Goal: Transaction & Acquisition: Purchase product/service

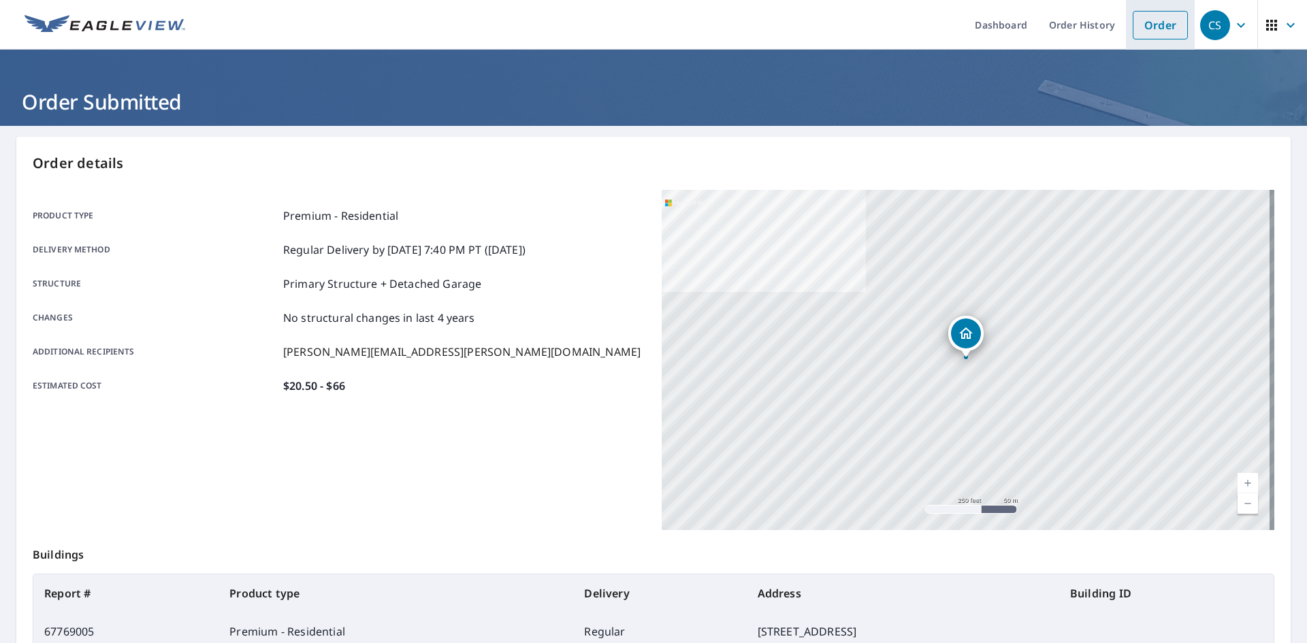
click at [1150, 31] on link "Order" at bounding box center [1160, 25] width 55 height 29
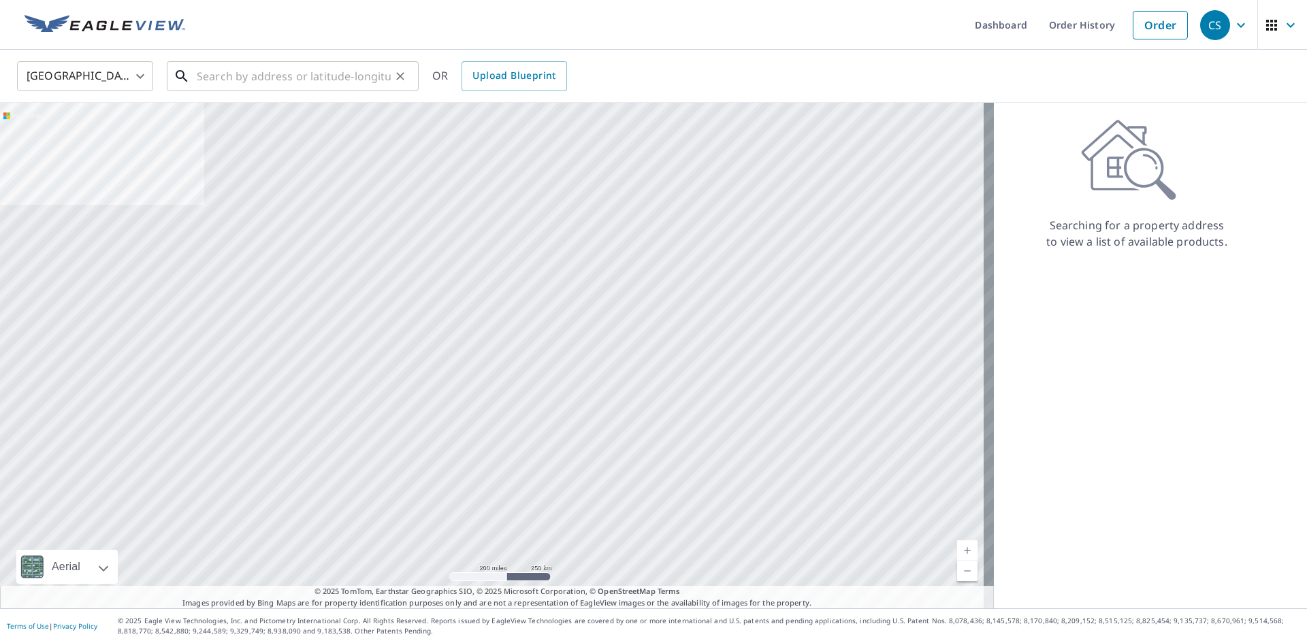
click at [260, 91] on div "​" at bounding box center [293, 76] width 252 height 30
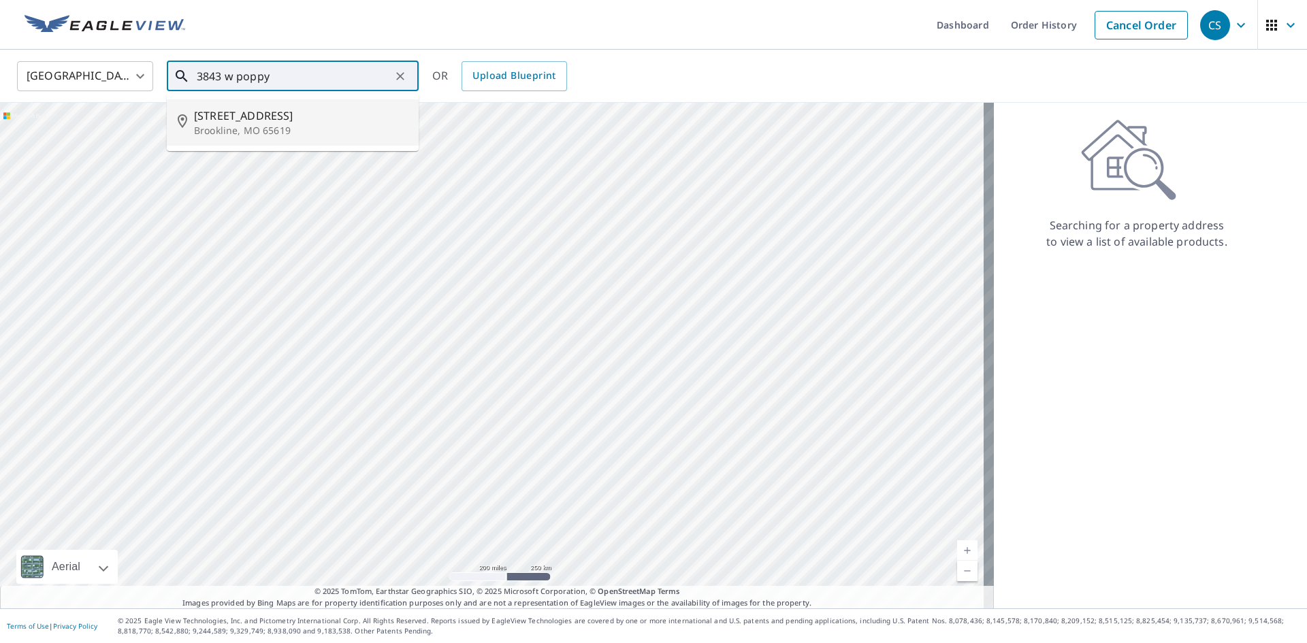
click at [244, 110] on span "[STREET_ADDRESS]" at bounding box center [301, 116] width 214 height 16
type input "[STREET_ADDRESS]"
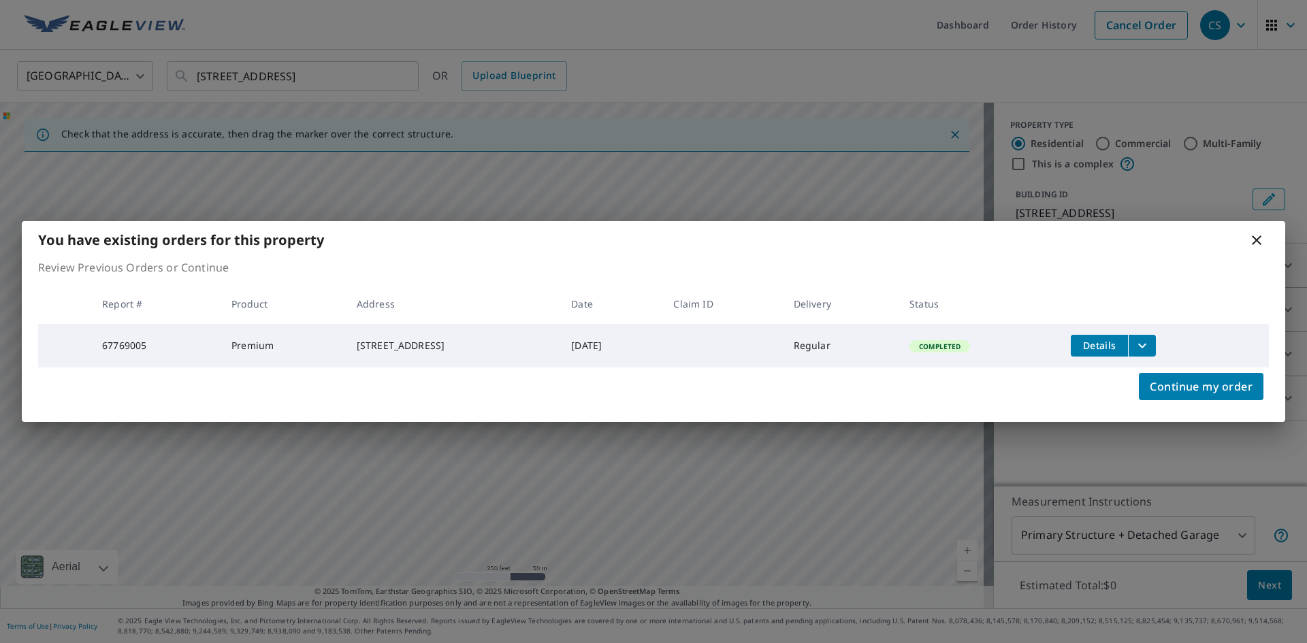
click at [1261, 235] on icon at bounding box center [1256, 240] width 16 height 16
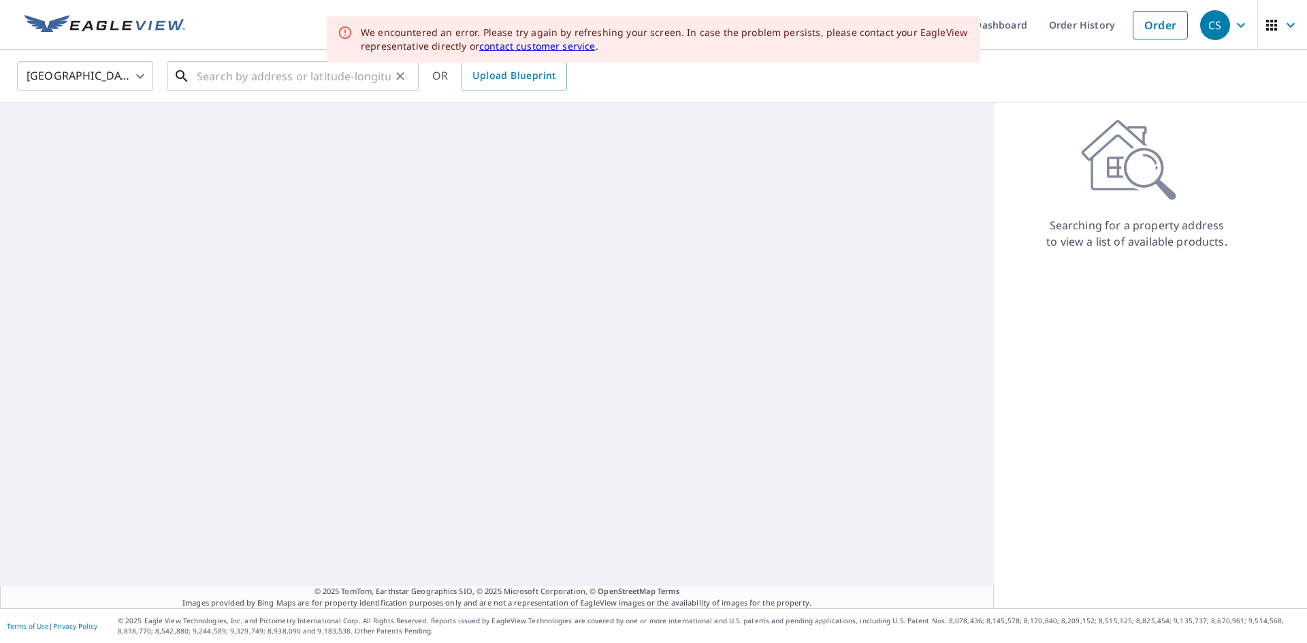
click at [338, 76] on input "text" at bounding box center [294, 76] width 194 height 38
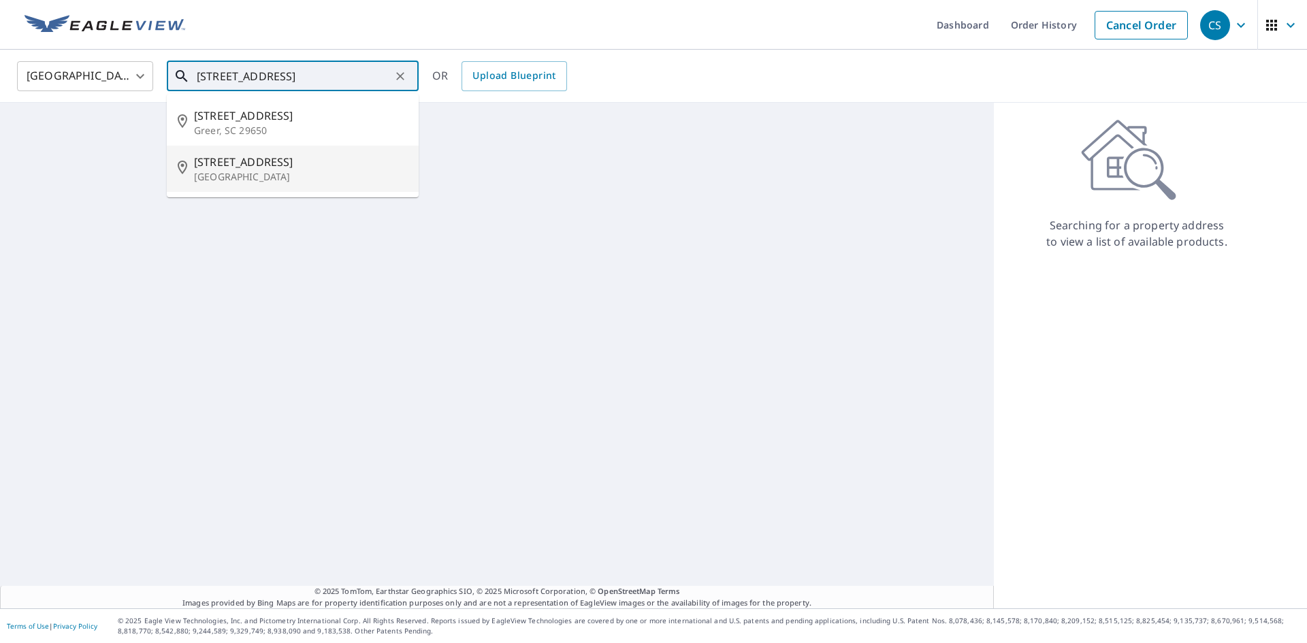
click at [315, 168] on span "[STREET_ADDRESS]" at bounding box center [301, 162] width 214 height 16
type input "[STREET_ADDRESS]"
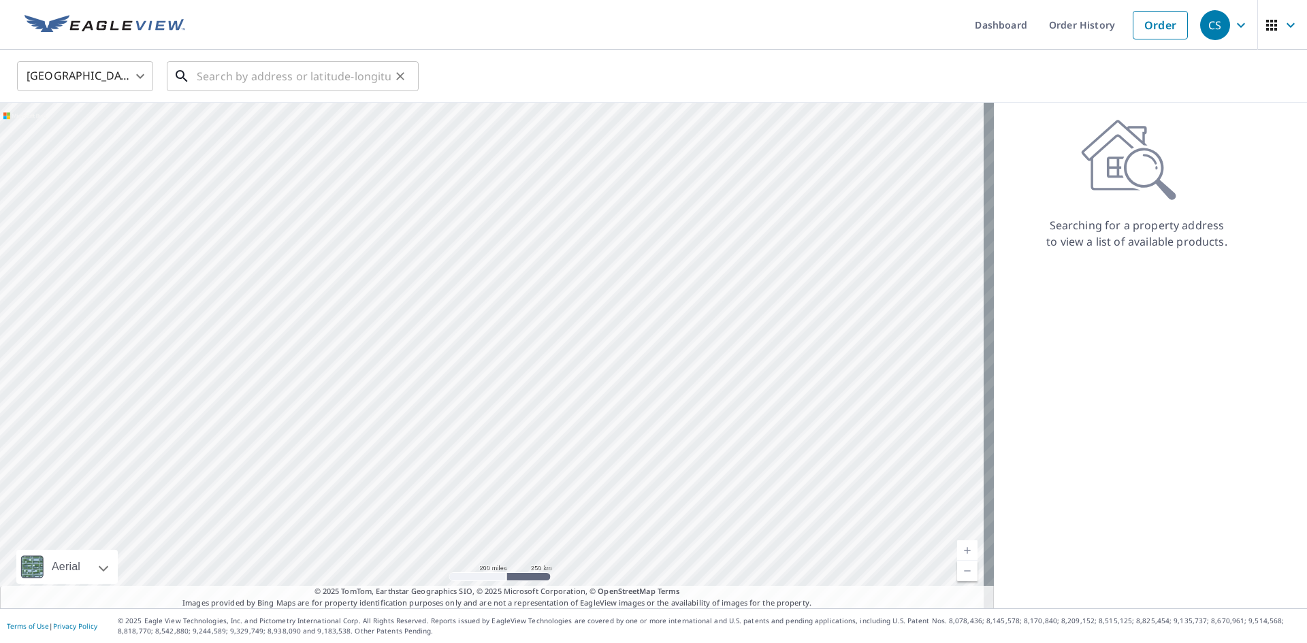
click at [210, 71] on input "text" at bounding box center [294, 76] width 194 height 38
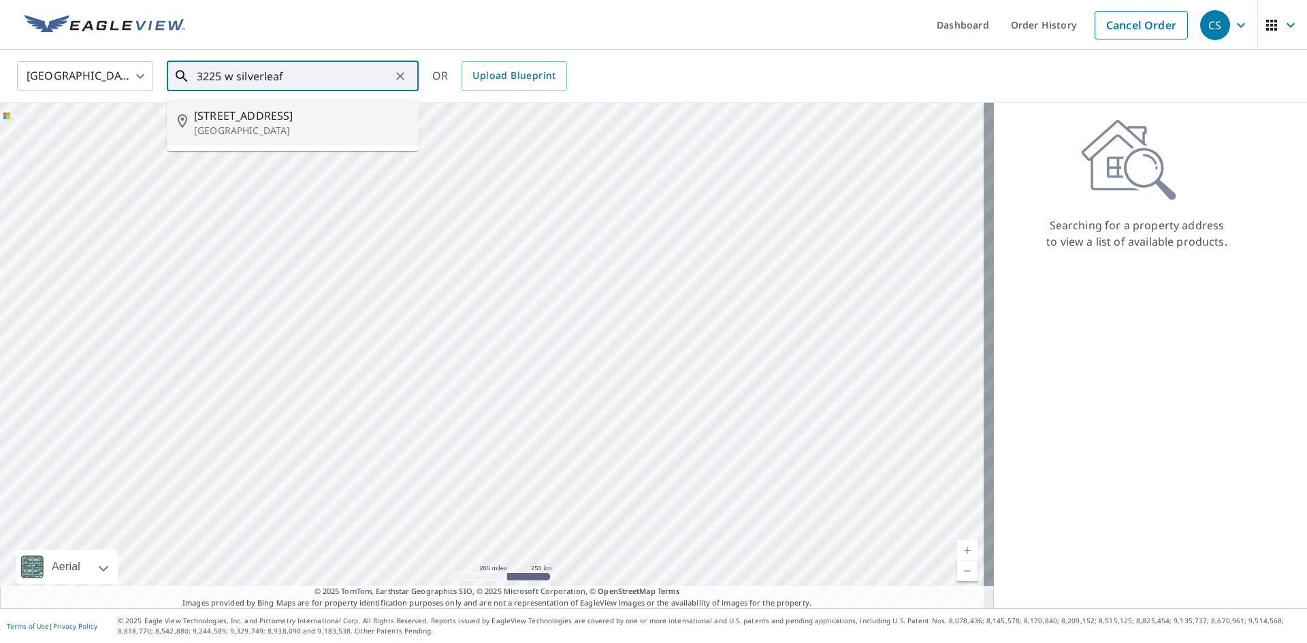
click at [327, 112] on span "[STREET_ADDRESS]" at bounding box center [301, 116] width 214 height 16
type input "[STREET_ADDRESS]"
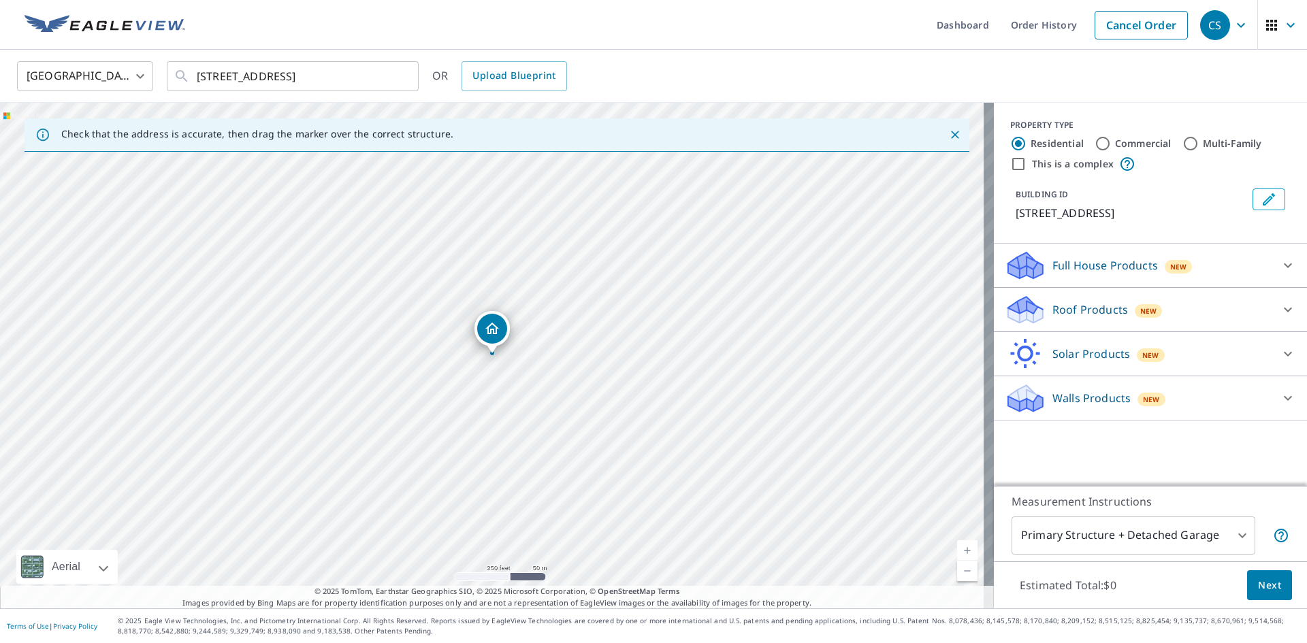
click at [1086, 318] on p "Roof Products" at bounding box center [1090, 310] width 76 height 16
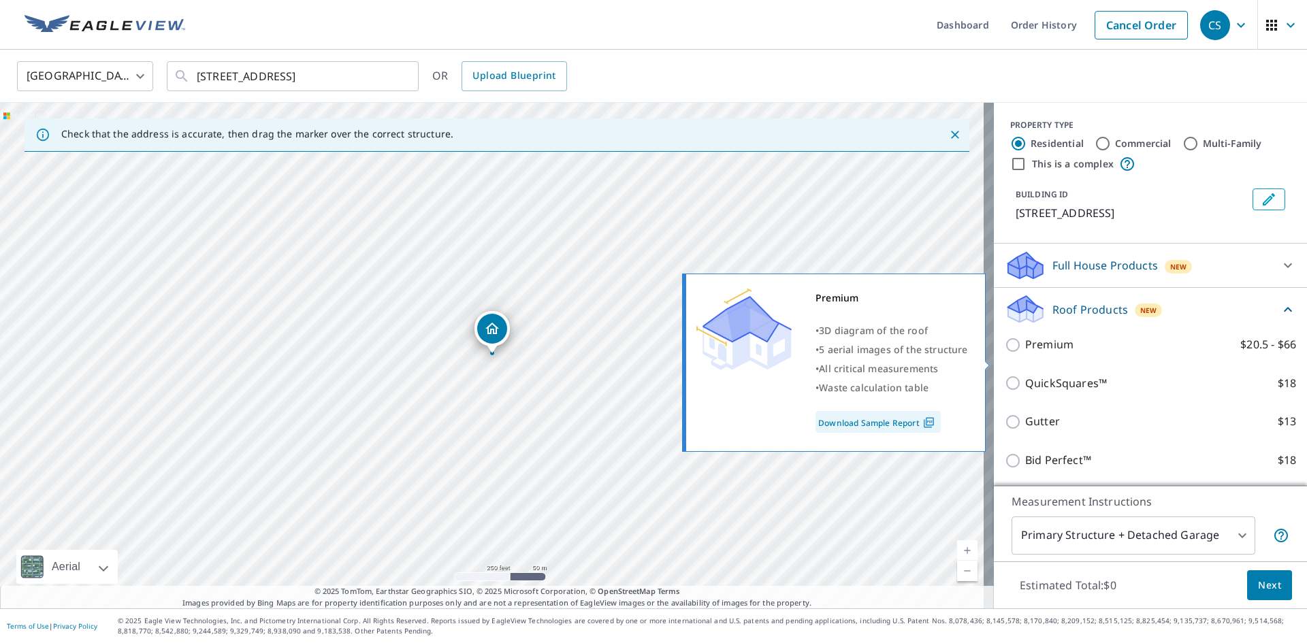
click at [1027, 353] on p "Premium" at bounding box center [1049, 344] width 48 height 17
click at [1025, 353] on input "Premium $20.5 - $66" at bounding box center [1015, 345] width 20 height 16
checkbox input "true"
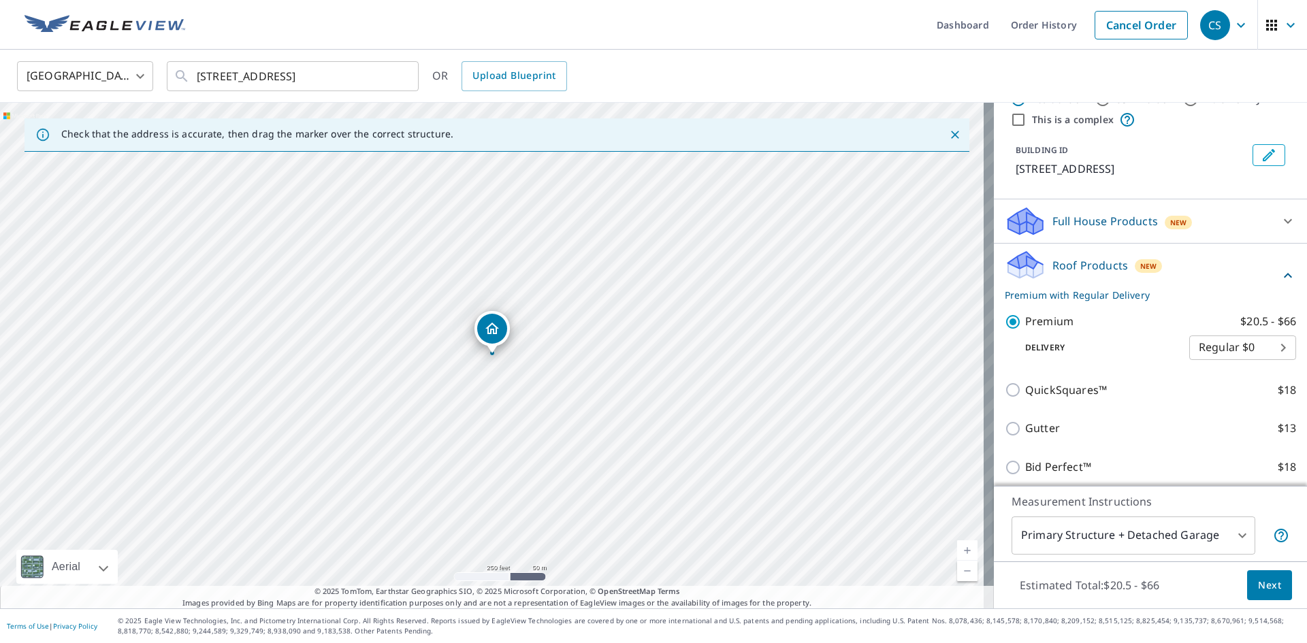
scroll to position [68, 0]
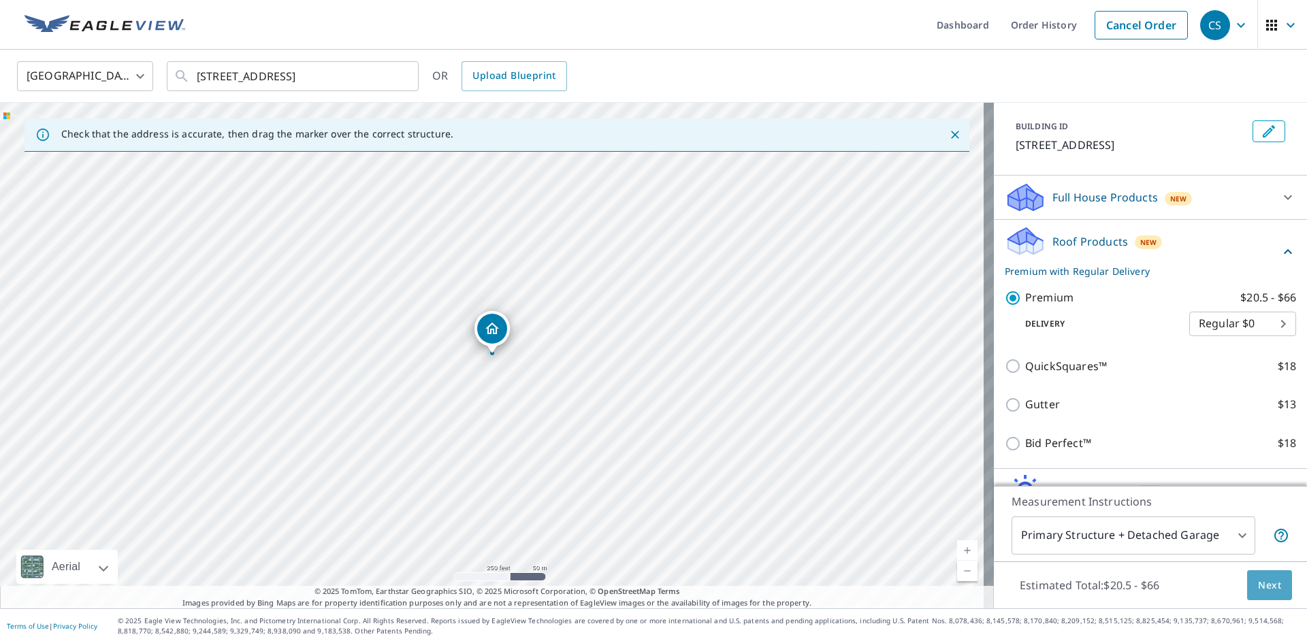
click at [1258, 584] on span "Next" at bounding box center [1269, 585] width 23 height 17
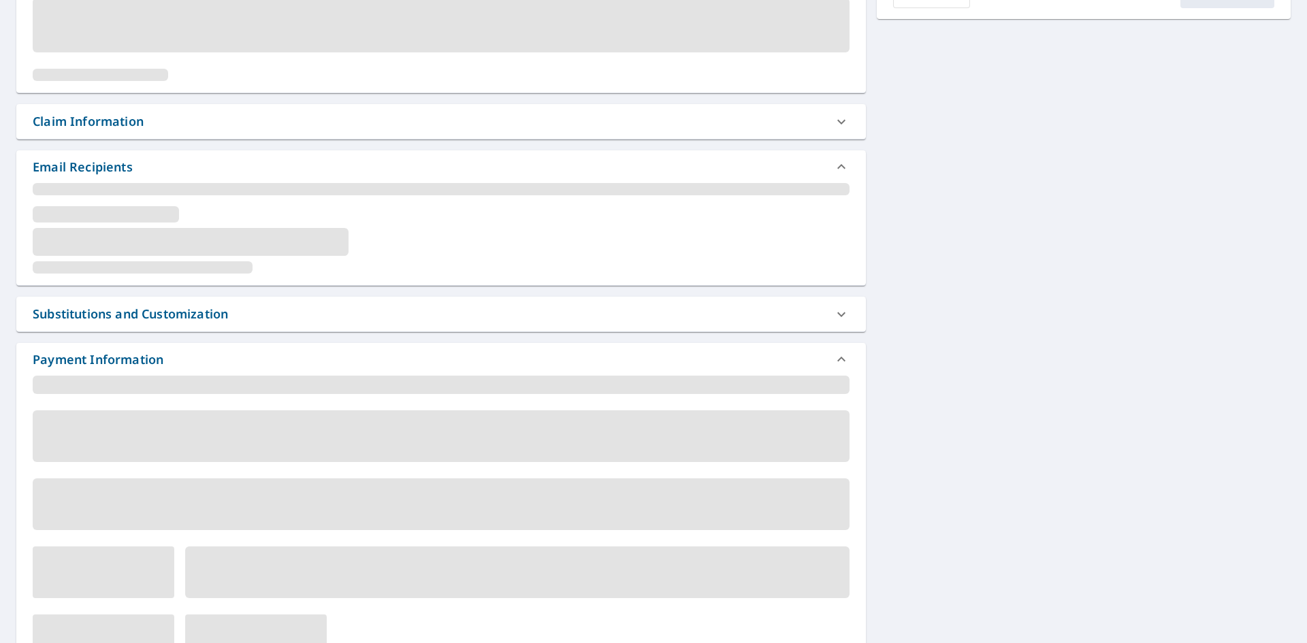
scroll to position [223, 0]
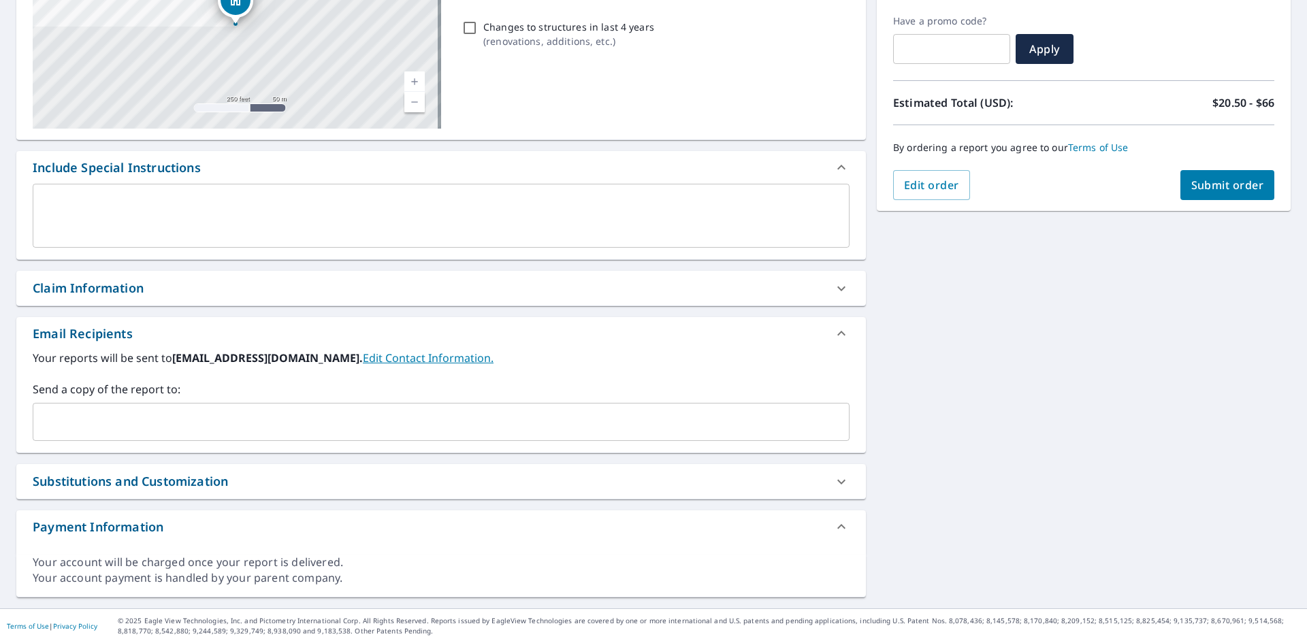
click at [106, 423] on input "text" at bounding box center [431, 422] width 784 height 26
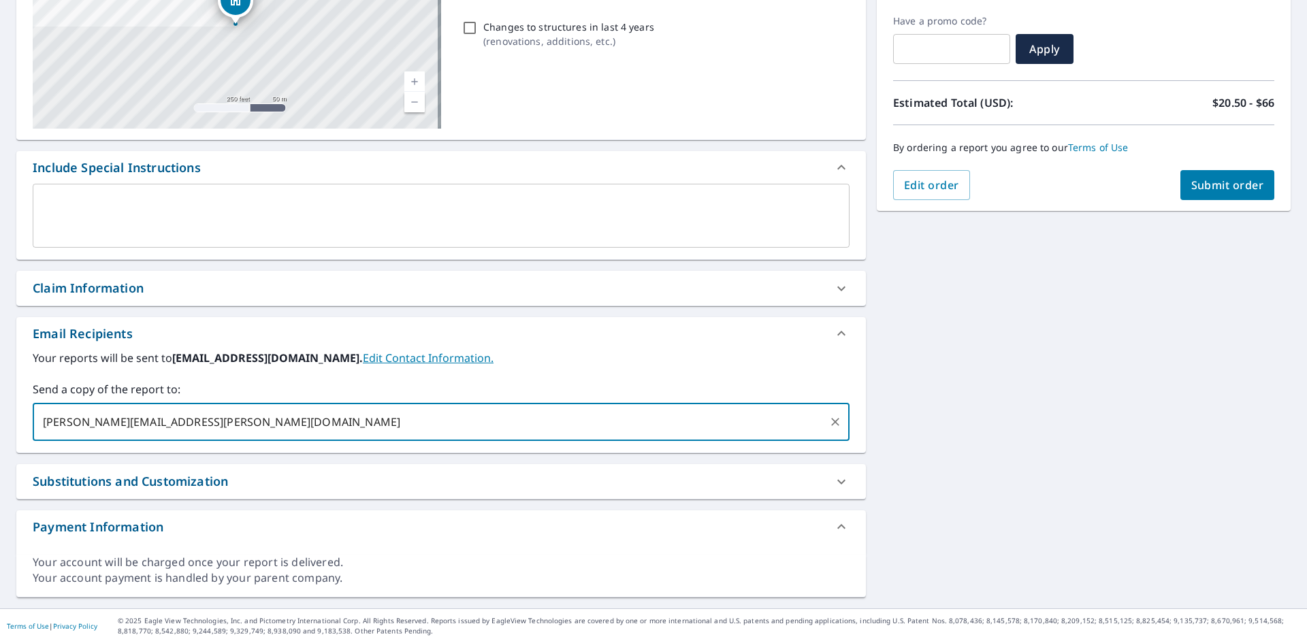
type input "justin.lawlor@abcsupply.com"
click at [1180, 199] on button "Submit order" at bounding box center [1227, 185] width 95 height 30
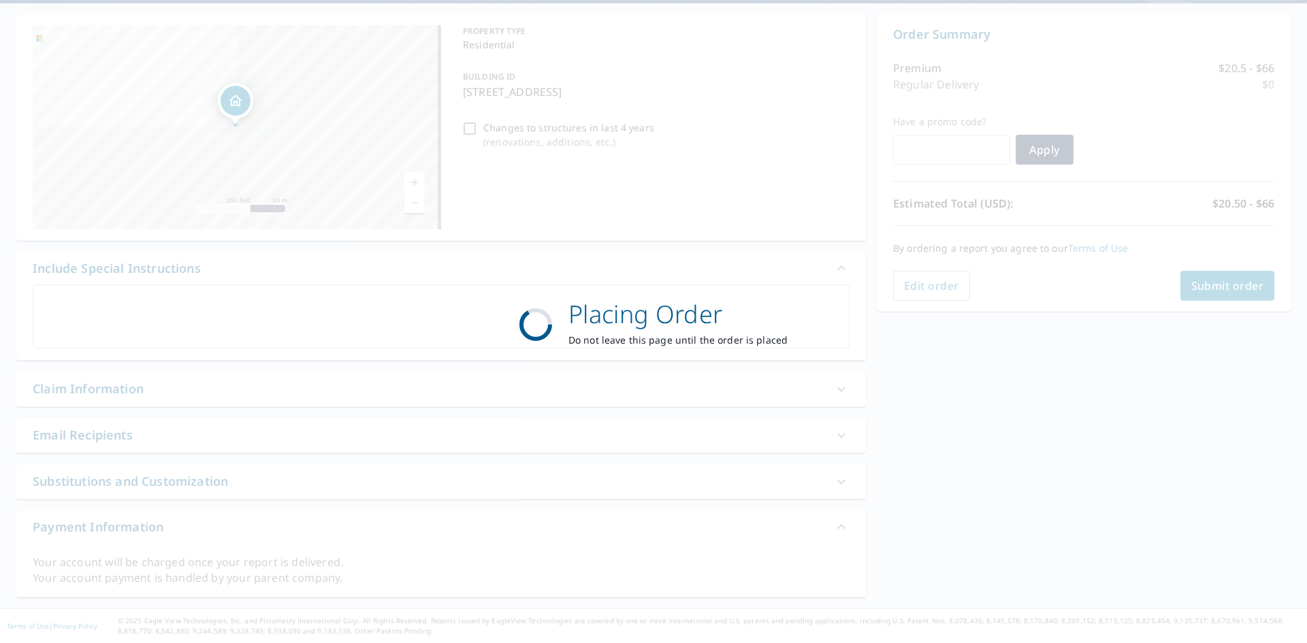
scroll to position [123, 0]
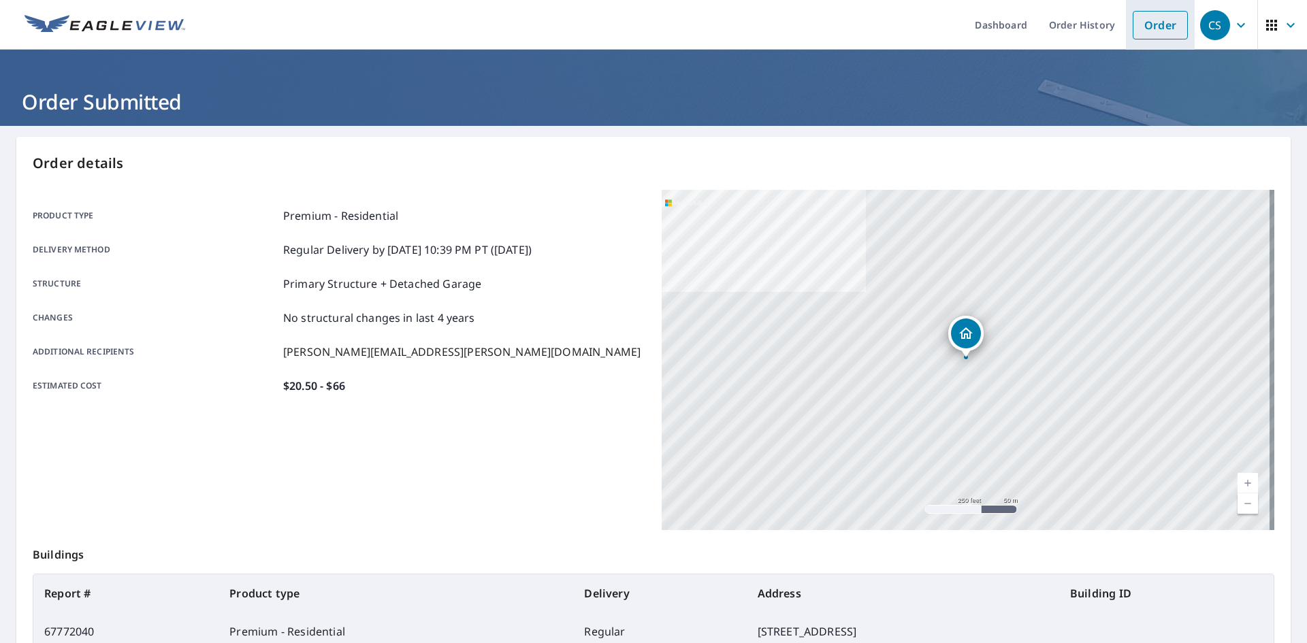
click at [1153, 23] on link "Order" at bounding box center [1160, 25] width 55 height 29
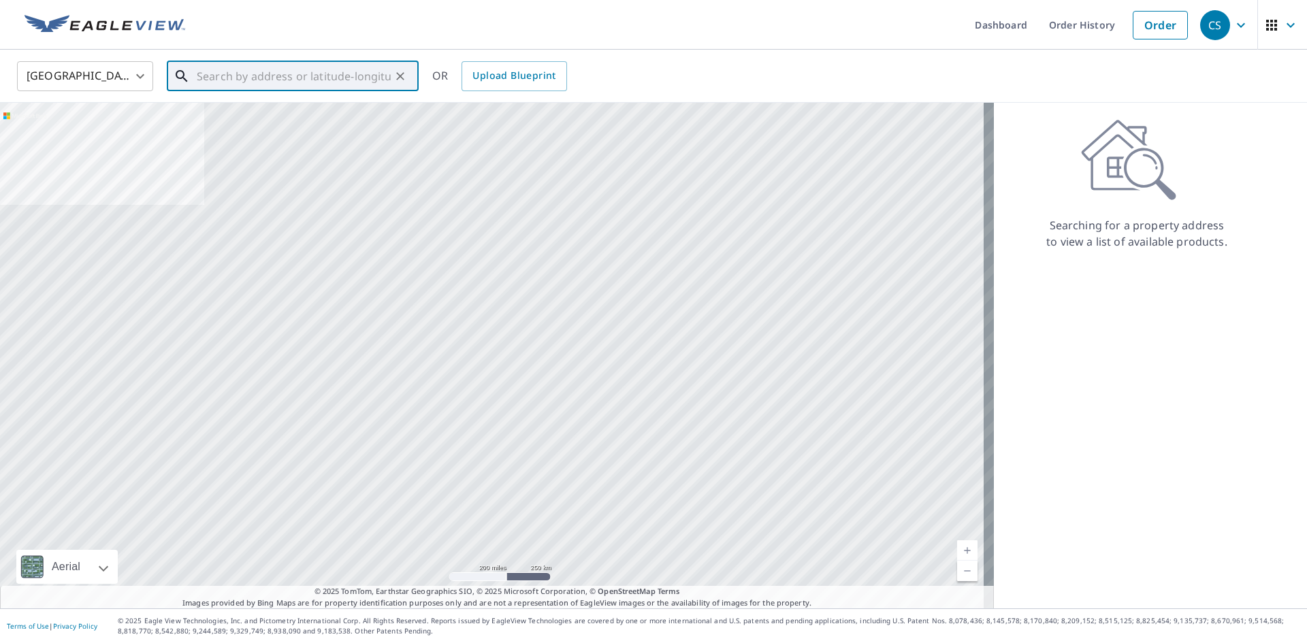
click at [303, 83] on input "text" at bounding box center [294, 76] width 194 height 38
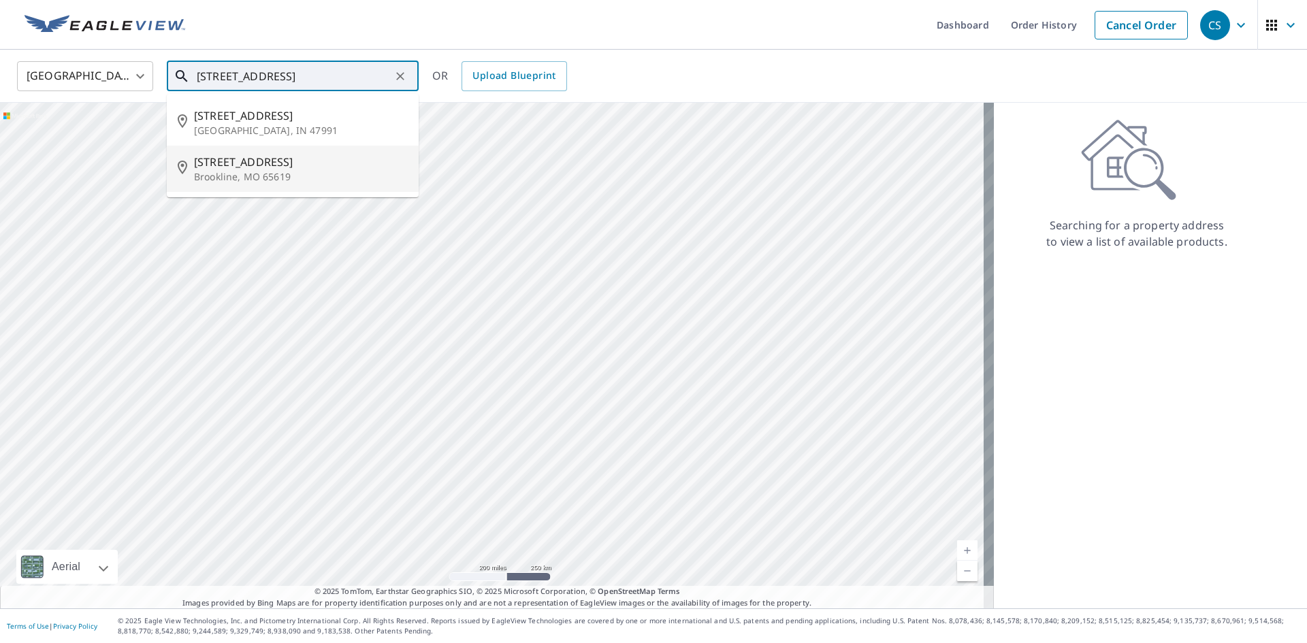
click at [293, 155] on span "4645 W 3rd St" at bounding box center [301, 162] width 214 height 16
type input "4645 W 3rd St Brookline, MO 65619"
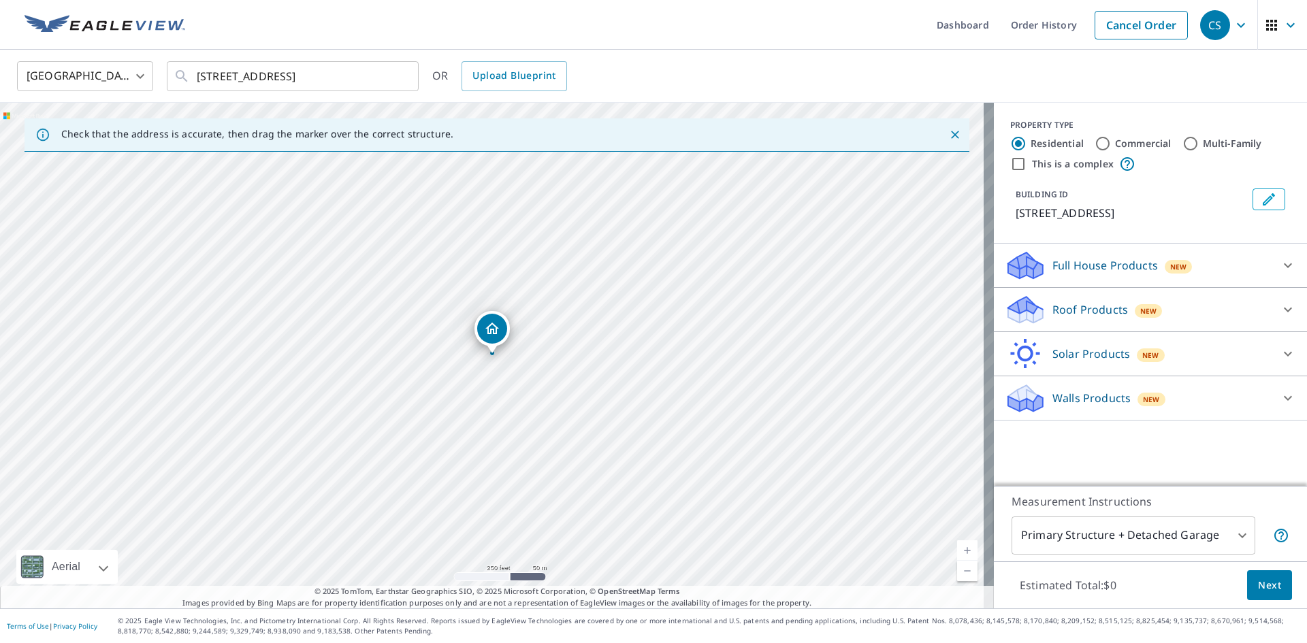
click at [1085, 310] on p "Roof Products" at bounding box center [1090, 310] width 76 height 16
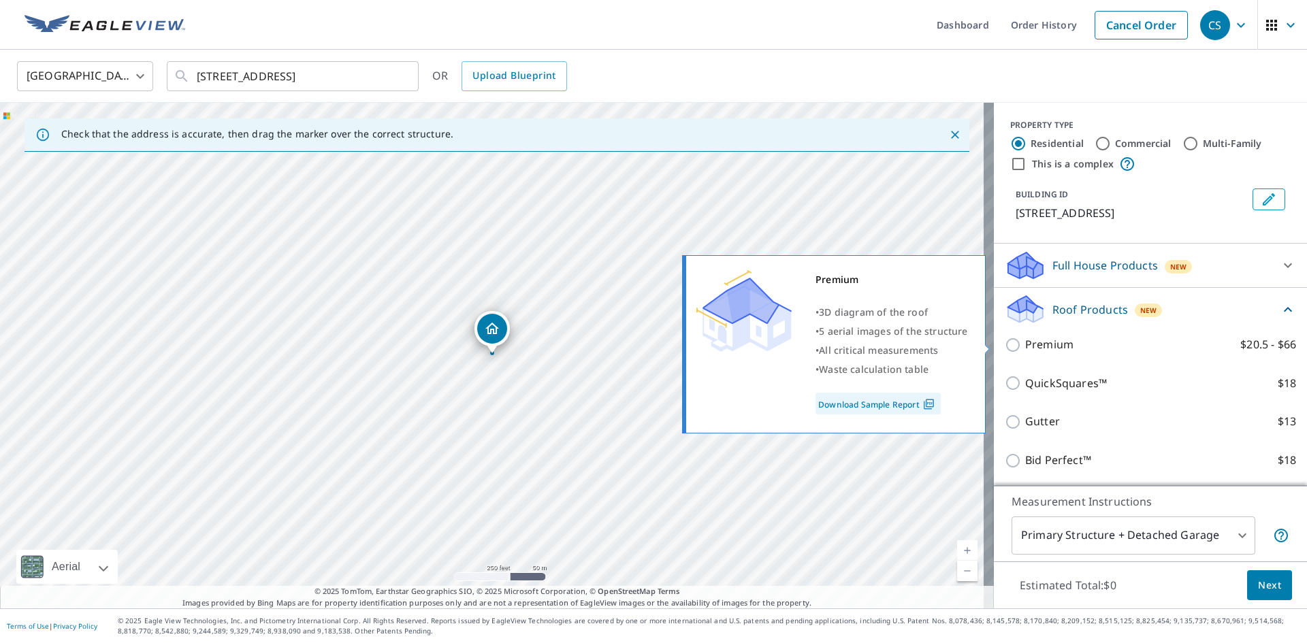
click at [1025, 344] on p "Premium" at bounding box center [1049, 344] width 48 height 17
click at [1017, 344] on input "Premium $20.5 - $66" at bounding box center [1015, 345] width 20 height 16
checkbox input "true"
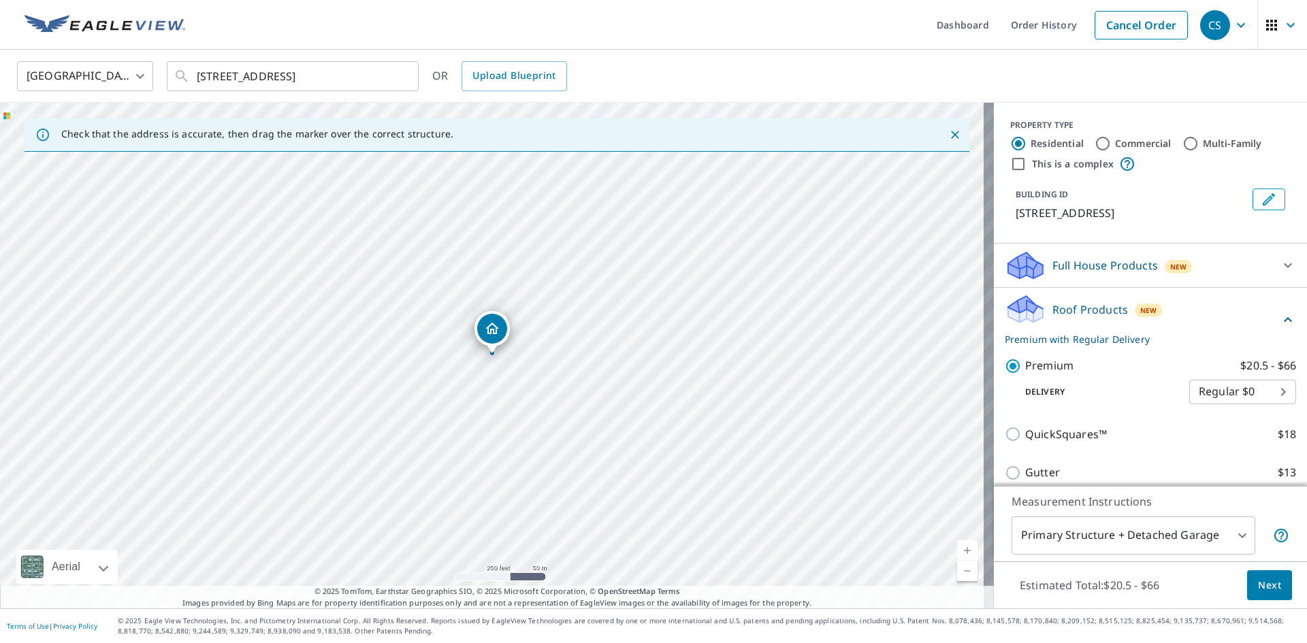
click at [1258, 579] on span "Next" at bounding box center [1269, 585] width 23 height 17
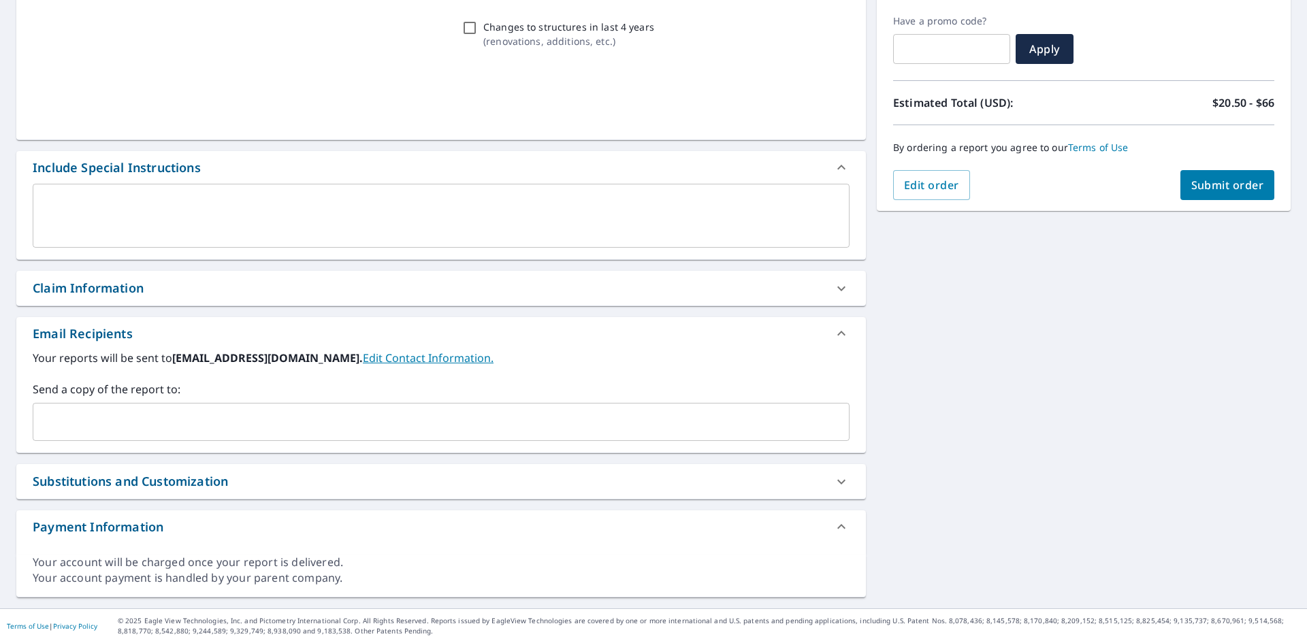
scroll to position [223, 0]
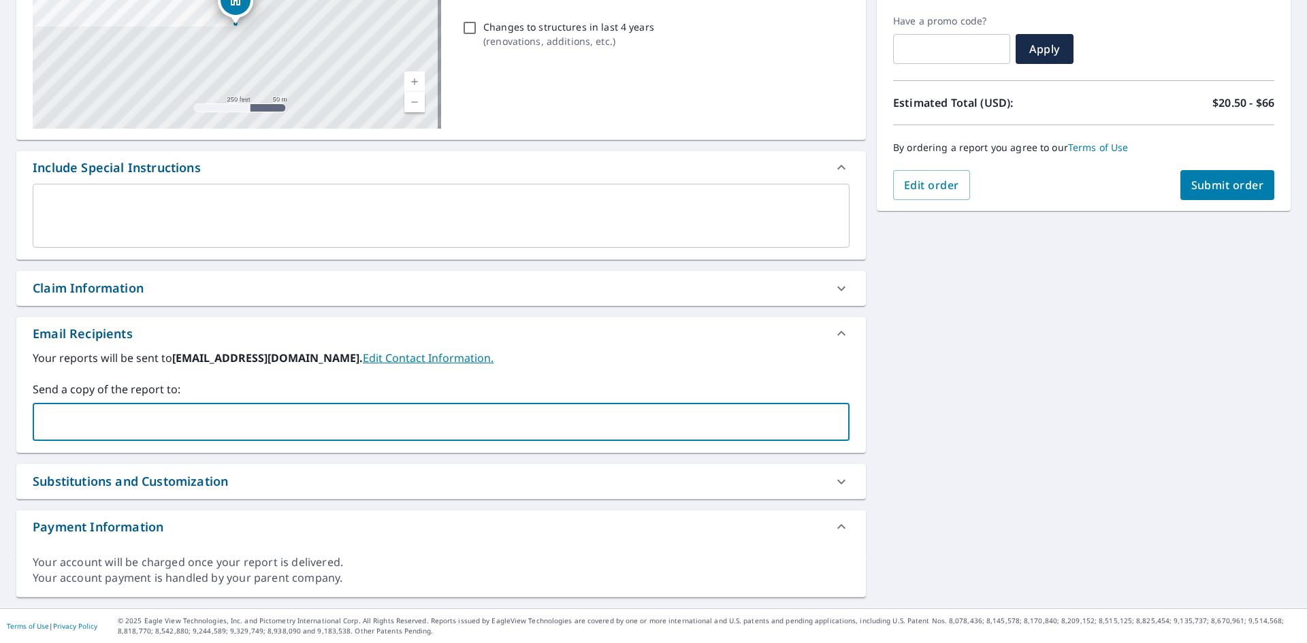
click at [193, 424] on input "text" at bounding box center [431, 422] width 784 height 26
type input "justin.lawlor@abcsupply.com"
click at [1180, 179] on button "Submit order" at bounding box center [1227, 185] width 95 height 30
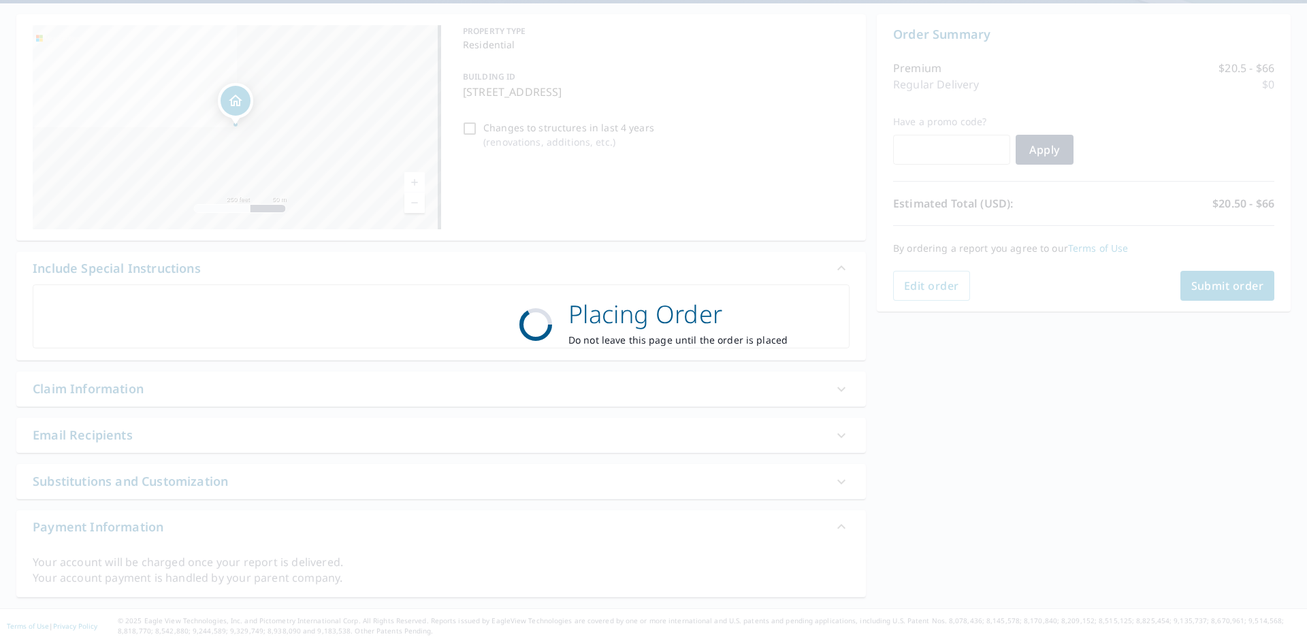
scroll to position [123, 0]
